Goal: Task Accomplishment & Management: Complete application form

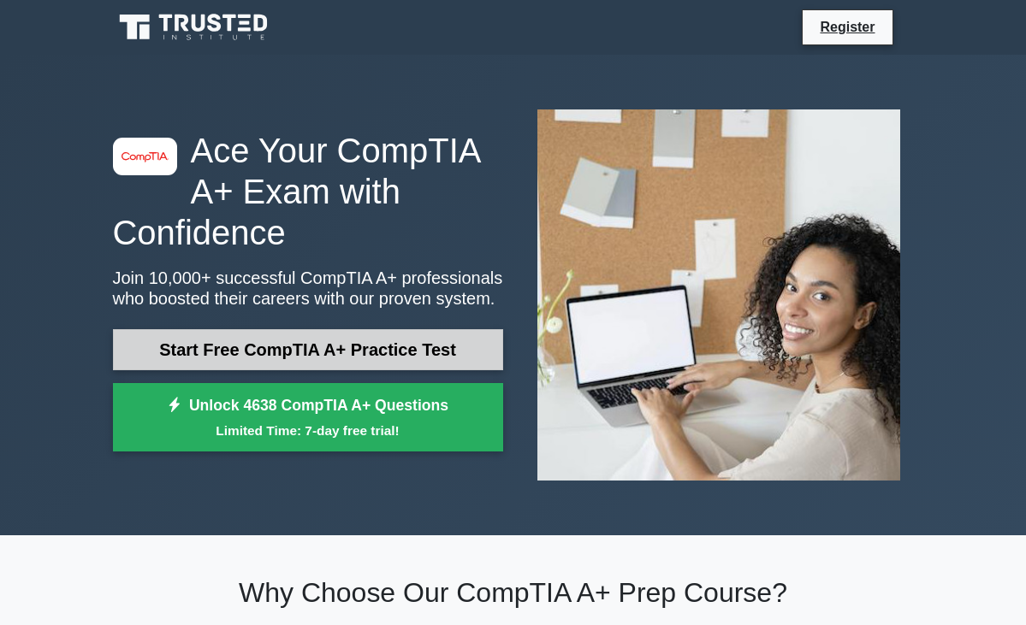
click at [223, 329] on link "Start Free CompTIA A+ Practice Test" at bounding box center [308, 349] width 390 height 41
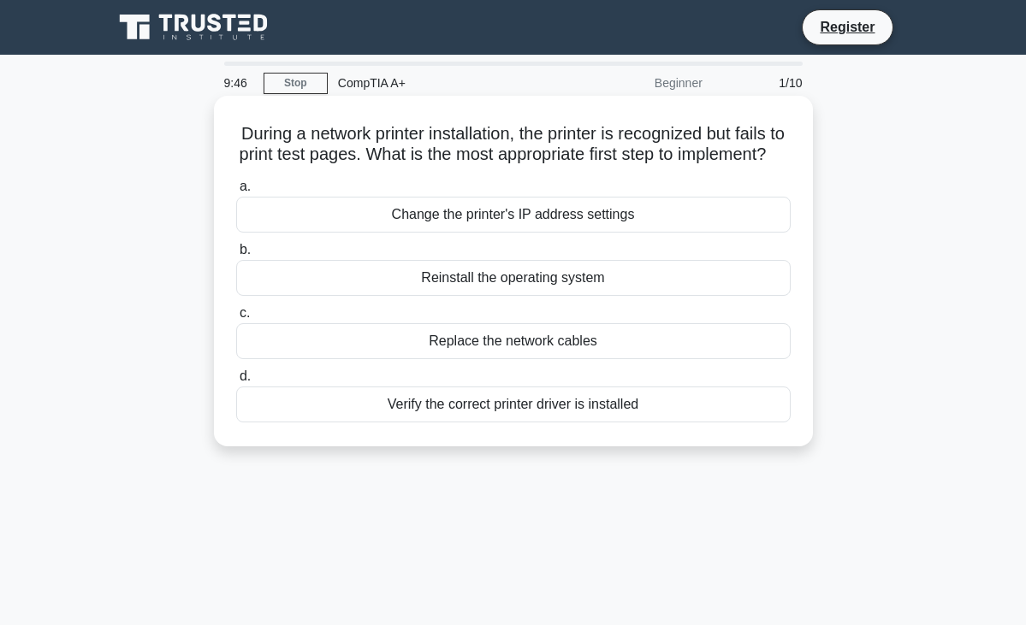
click at [487, 420] on div "Verify the correct printer driver is installed" at bounding box center [513, 405] width 554 height 36
click at [236, 382] on input "d. Verify the correct printer driver is installed" at bounding box center [236, 376] width 0 height 11
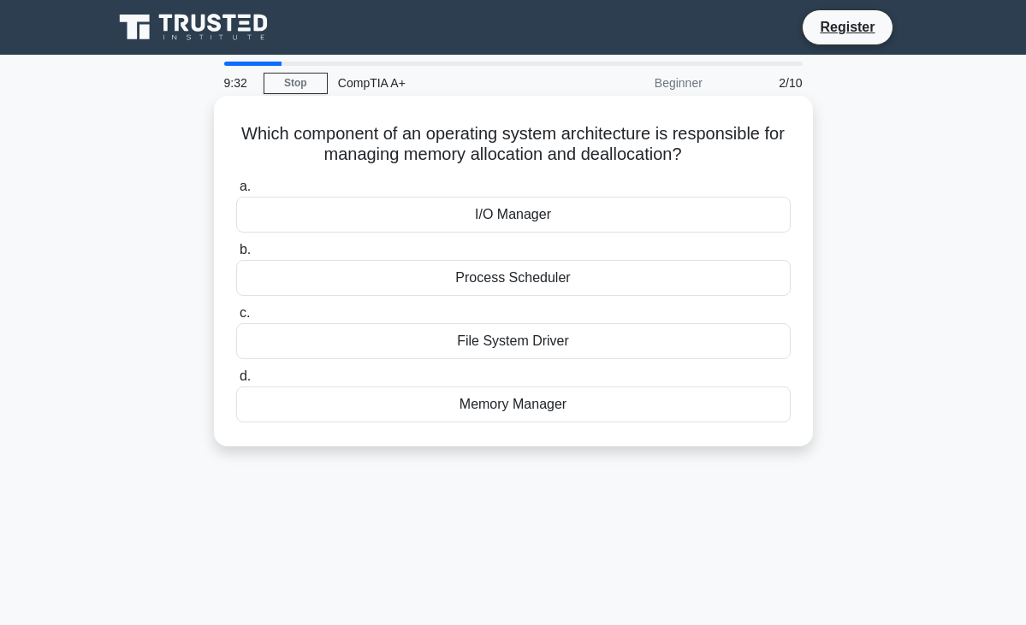
click at [501, 409] on div "Memory Manager" at bounding box center [513, 405] width 554 height 36
click at [236, 382] on input "d. Memory Manager" at bounding box center [236, 376] width 0 height 11
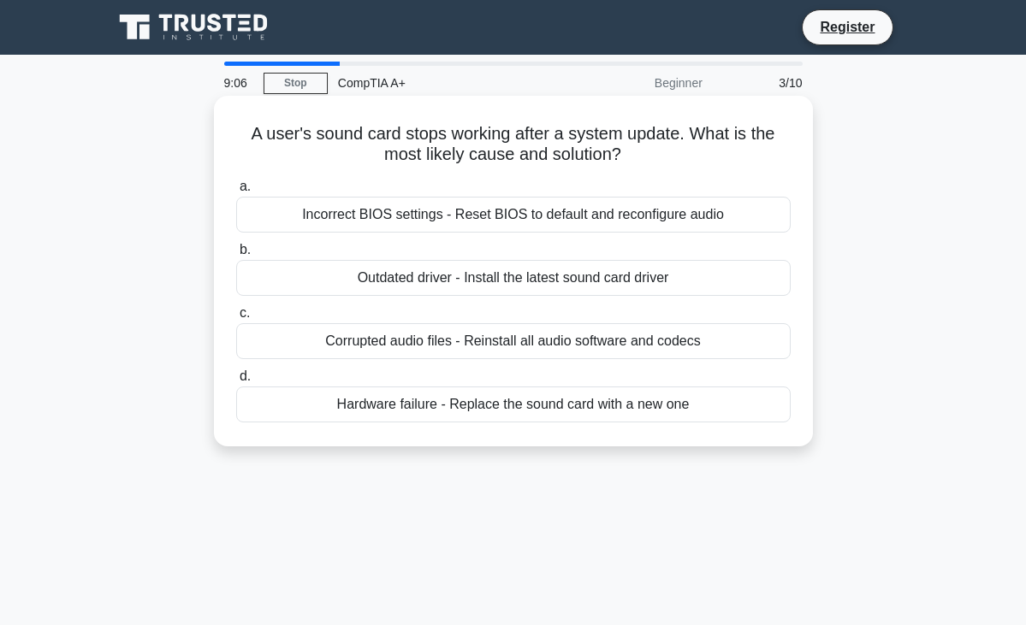
click at [496, 402] on div "Hardware failure - Replace the sound card with a new one" at bounding box center [513, 405] width 554 height 36
click at [236, 382] on input "d. Hardware failure - Replace the sound card with a new one" at bounding box center [236, 376] width 0 height 11
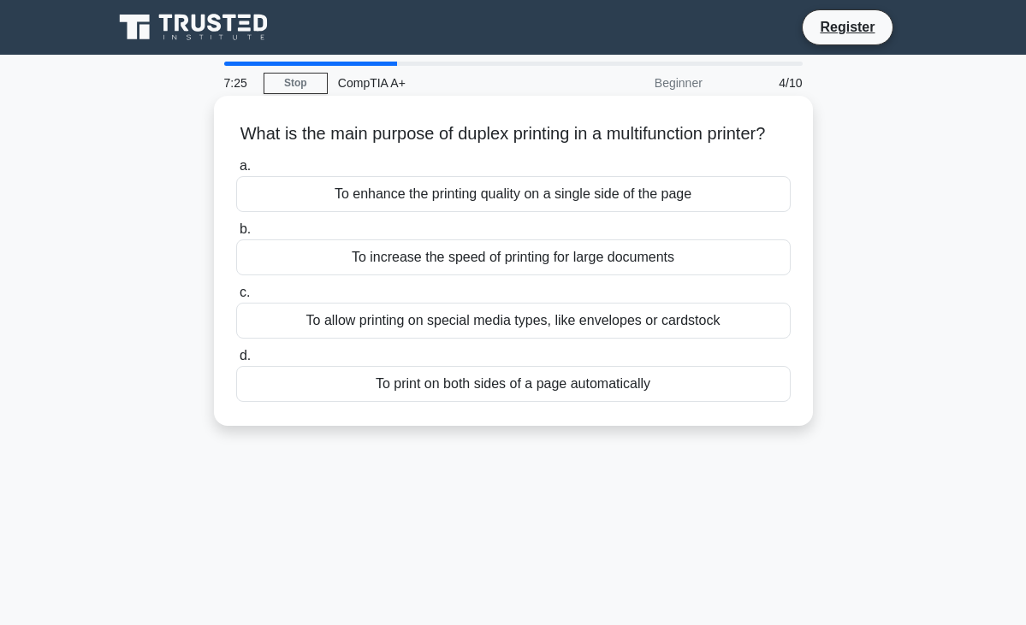
click at [502, 402] on div "To print on both sides of a page automatically" at bounding box center [513, 384] width 554 height 36
click at [236, 362] on input "d. To print on both sides of a page automatically" at bounding box center [236, 356] width 0 height 11
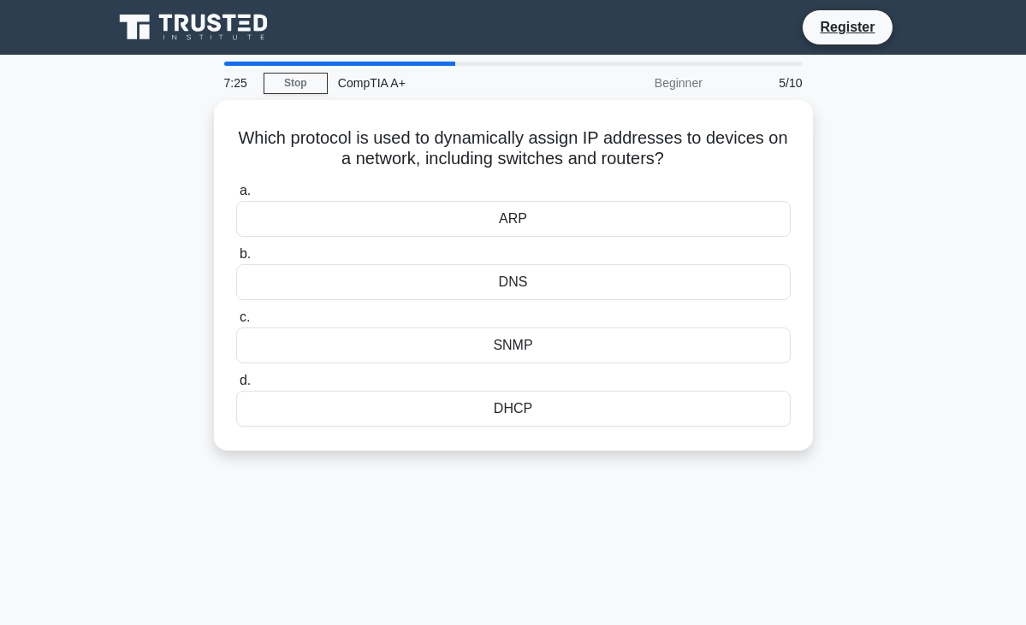
click at [502, 412] on div "DHCP" at bounding box center [513, 409] width 554 height 36
click at [236, 387] on input "d. DHCP" at bounding box center [236, 381] width 0 height 11
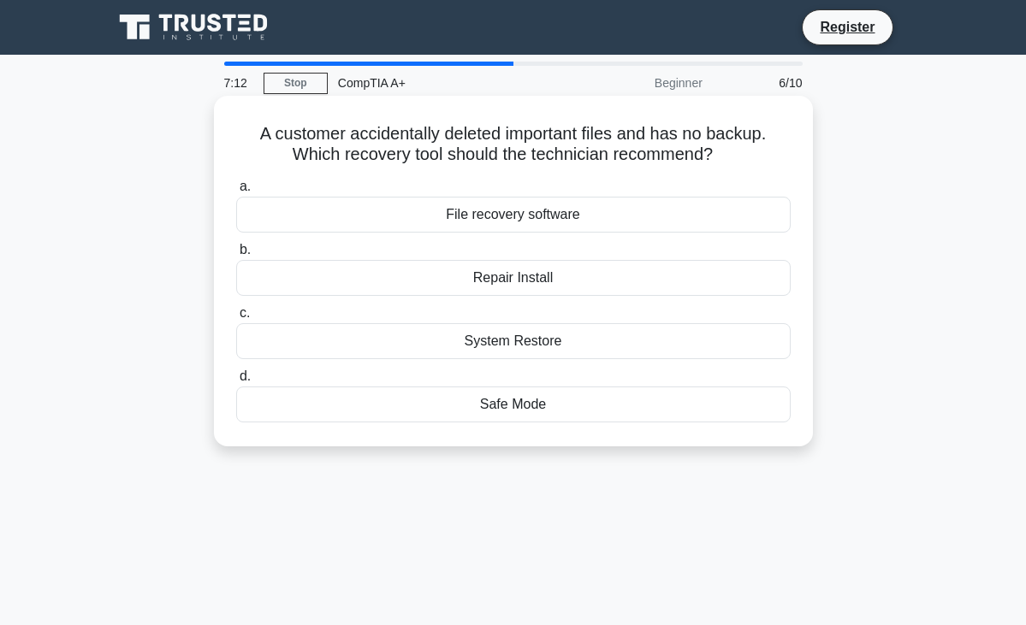
click at [527, 212] on div "File recovery software" at bounding box center [513, 215] width 554 height 36
click at [236, 193] on input "a. File recovery software" at bounding box center [236, 186] width 0 height 11
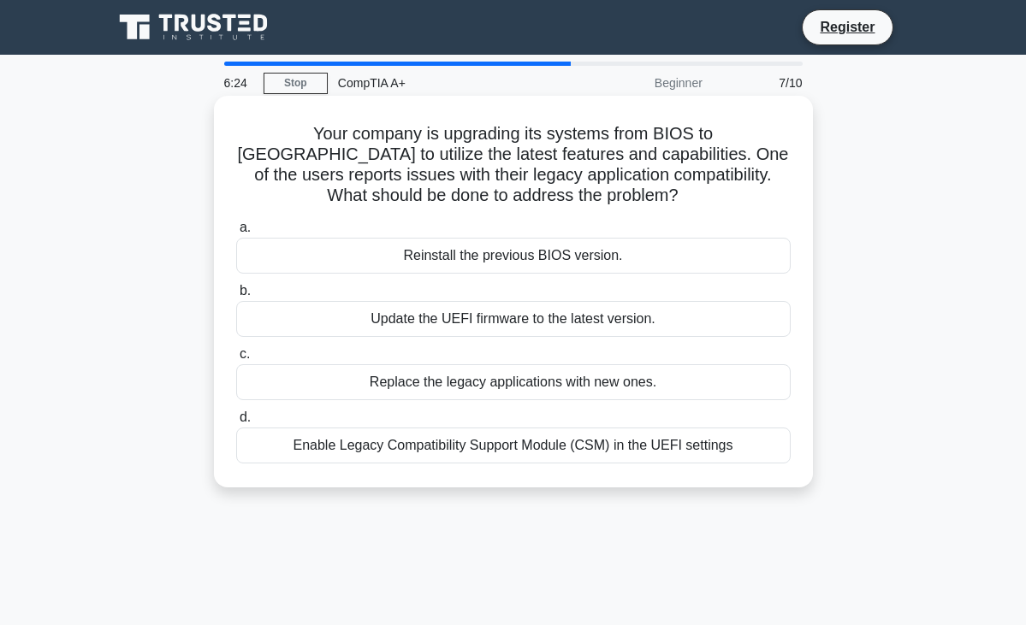
click at [490, 444] on div "Enable Legacy Compatibility Support Module (CSM) in the UEFI settings" at bounding box center [513, 446] width 554 height 36
click at [236, 424] on input "d. Enable Legacy Compatibility Support Module (CSM) in the UEFI settings" at bounding box center [236, 417] width 0 height 11
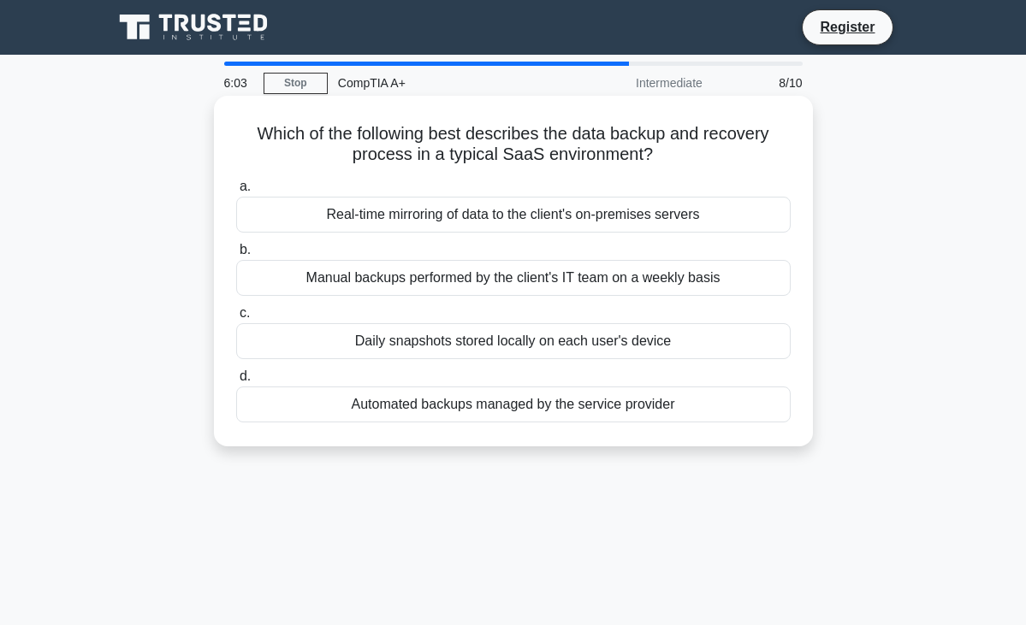
click at [458, 209] on div "Real-time mirroring of data to the client's on-premises servers" at bounding box center [513, 215] width 554 height 36
click at [236, 193] on input "a. Real-time mirroring of data to the client's on-premises servers" at bounding box center [236, 186] width 0 height 11
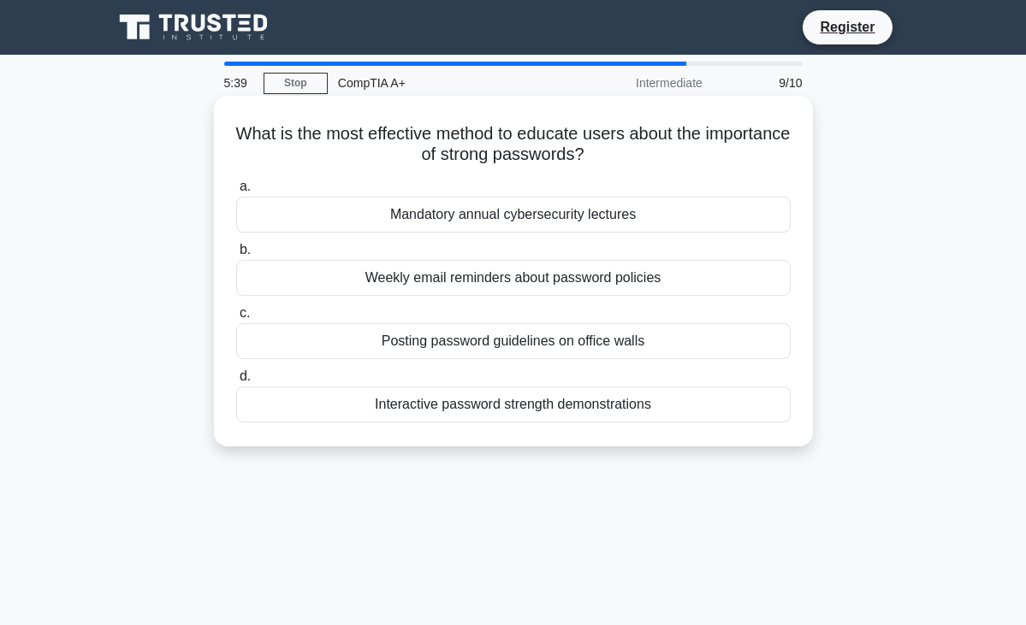
click at [516, 402] on div "Interactive password strength demonstrations" at bounding box center [513, 405] width 554 height 36
click at [236, 382] on input "d. Interactive password strength demonstrations" at bounding box center [236, 376] width 0 height 11
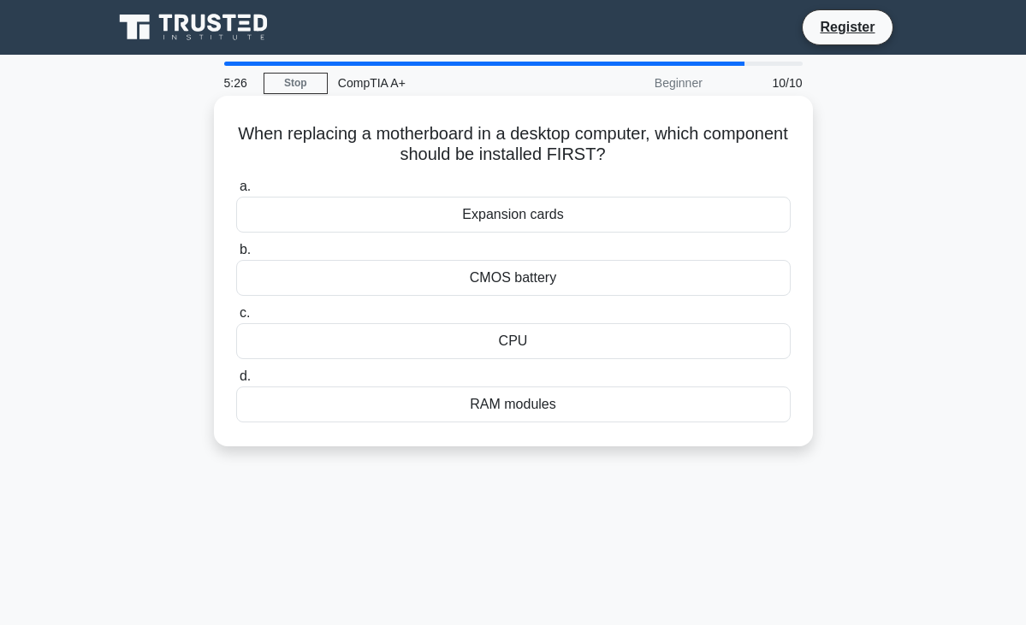
click at [512, 344] on div "CPU" at bounding box center [513, 341] width 554 height 36
click at [236, 319] on input "c. CPU" at bounding box center [236, 313] width 0 height 11
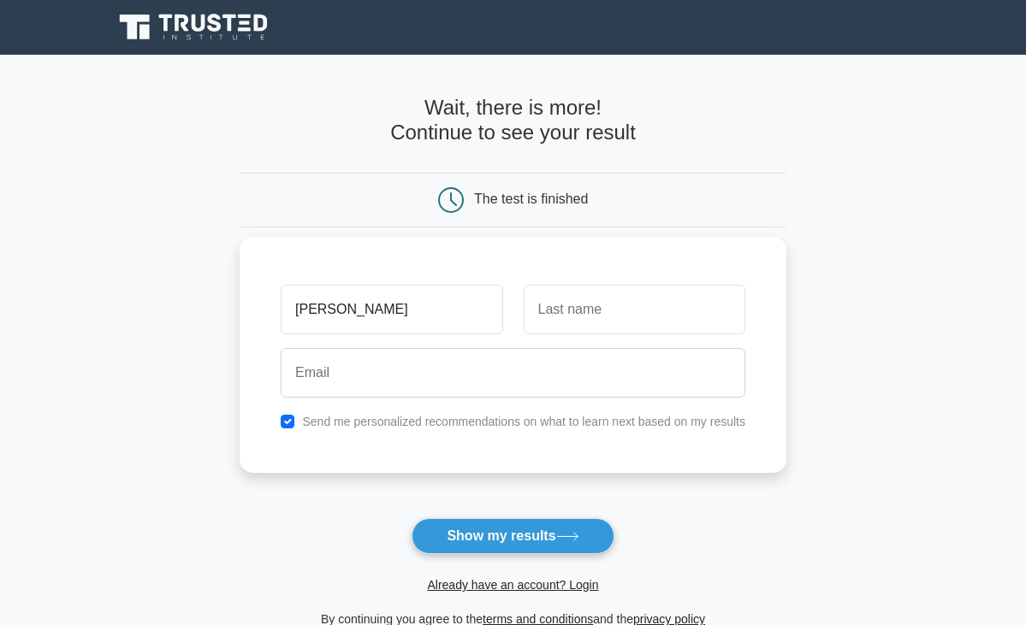
type input "[PERSON_NAME]"
click at [643, 318] on input "text" at bounding box center [635, 310] width 222 height 50
type input "biggz"
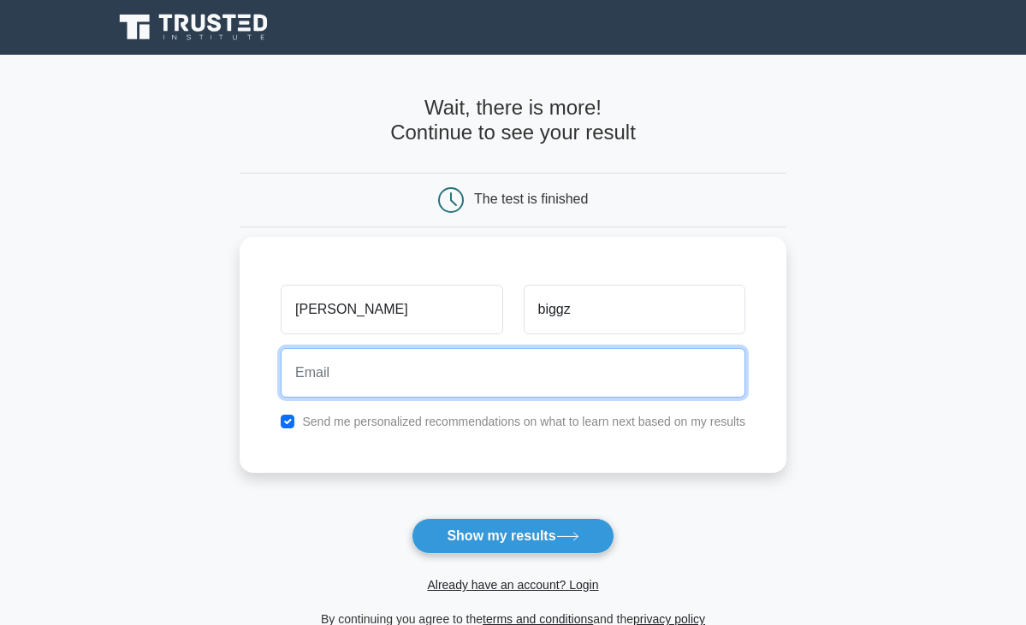
click at [472, 375] on input "email" at bounding box center [513, 373] width 465 height 50
click at [446, 371] on input "marcusbiggz@rocketmai.com" at bounding box center [513, 373] width 465 height 50
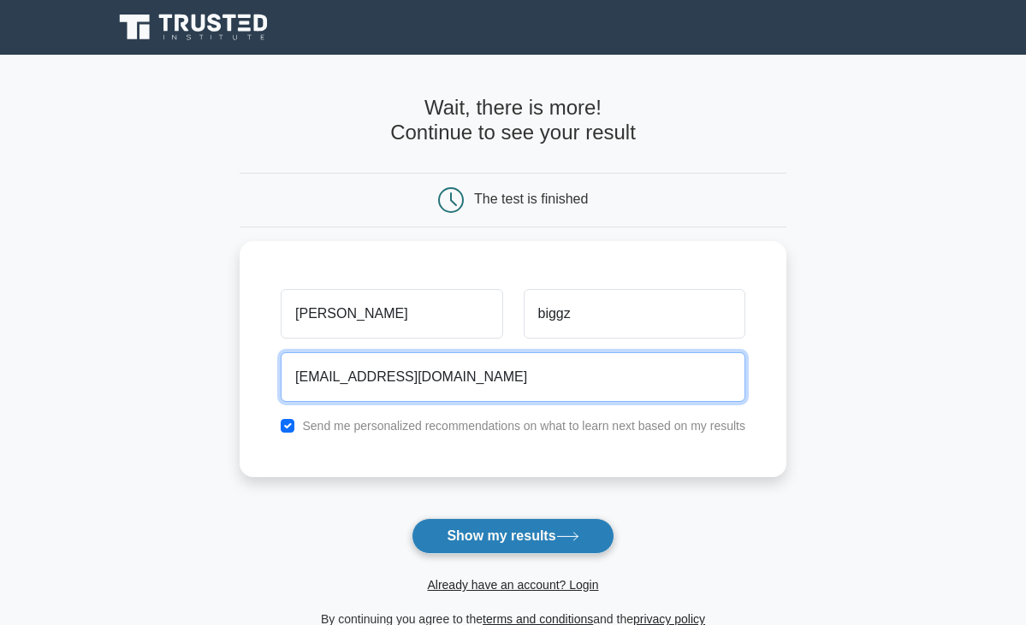
type input "marcusbiggz@rocketmail.com"
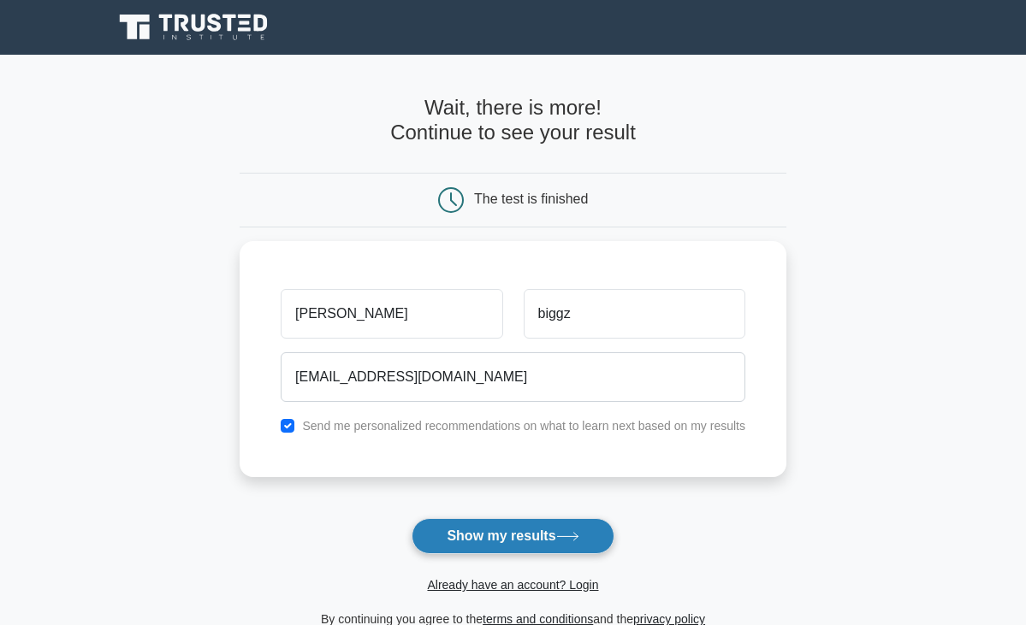
click at [542, 538] on button "Show my results" at bounding box center [513, 537] width 202 height 36
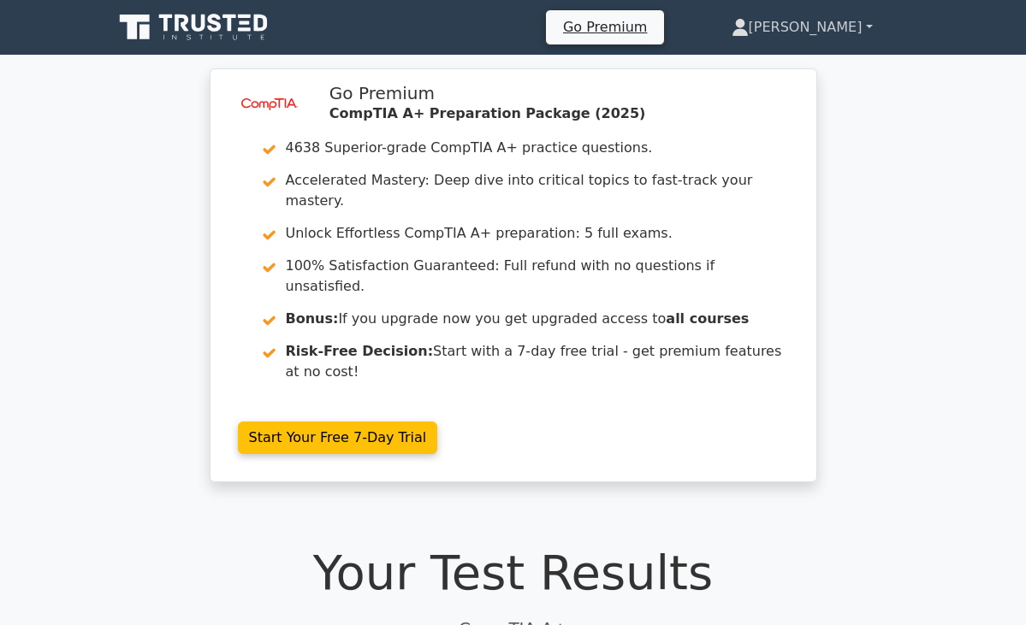
click at [914, 21] on link "Marcus" at bounding box center [802, 27] width 223 height 34
